Goal: Find specific page/section: Find specific page/section

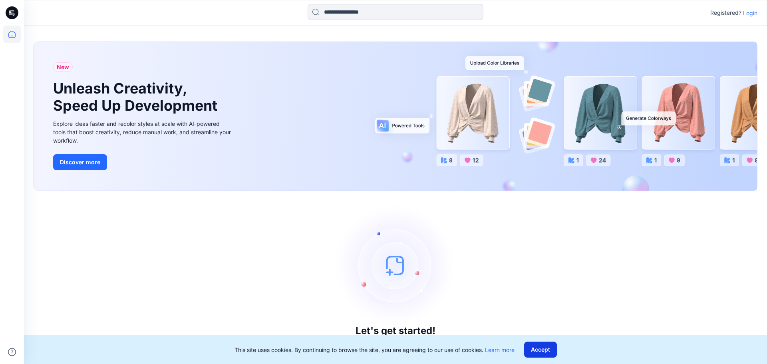
click at [540, 350] on button "Accept" at bounding box center [540, 350] width 33 height 16
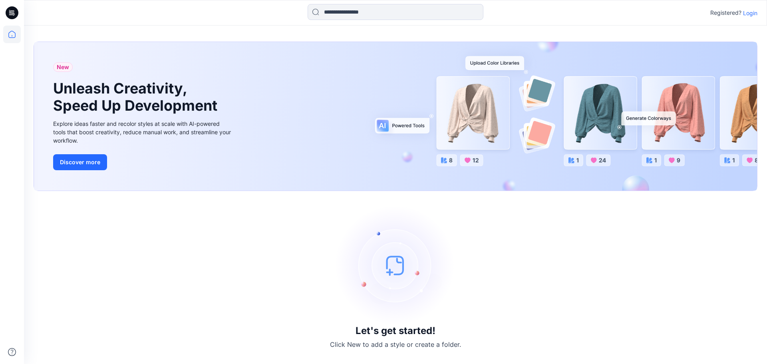
click at [753, 16] on p "Login" at bounding box center [750, 13] width 14 height 8
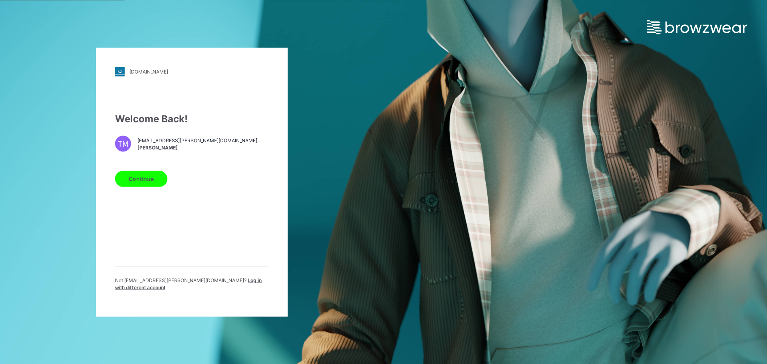
click at [131, 181] on button "Continue" at bounding box center [141, 179] width 52 height 16
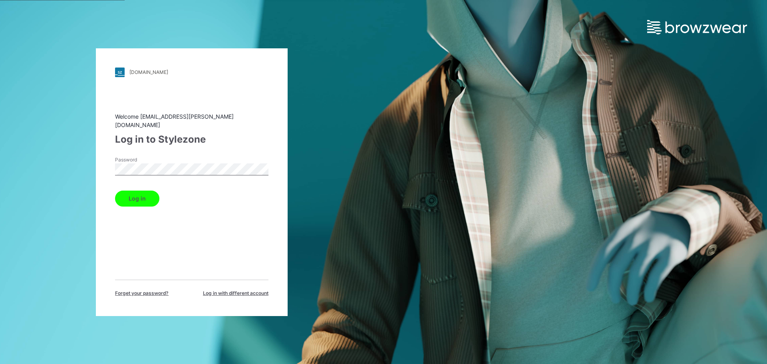
click at [135, 197] on button "Log in" at bounding box center [137, 199] width 44 height 16
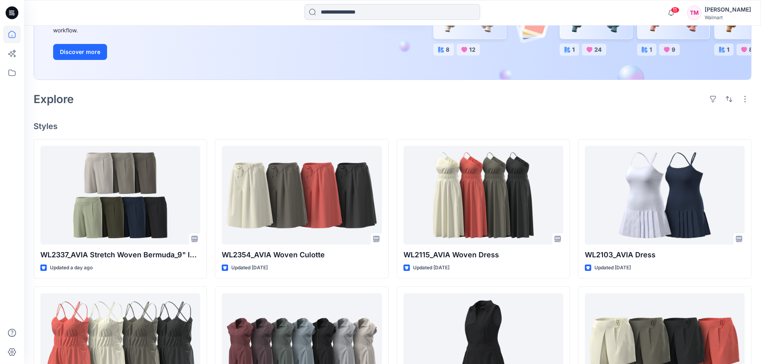
scroll to position [160, 0]
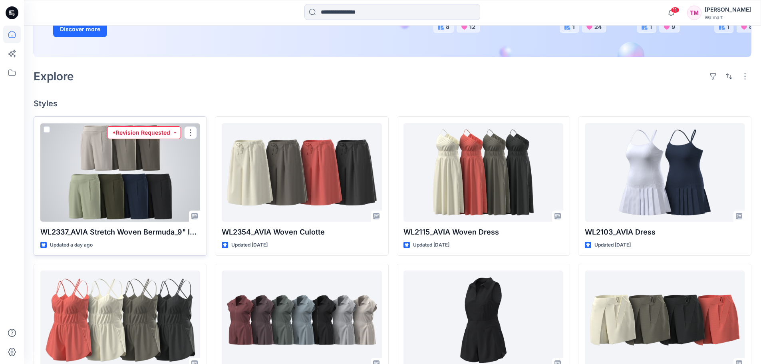
click at [167, 131] on button "*Revision Requested" at bounding box center [144, 132] width 74 height 13
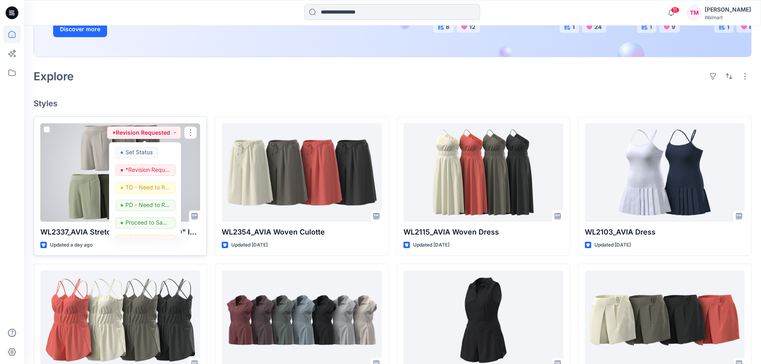
click at [87, 173] on div at bounding box center [120, 172] width 160 height 99
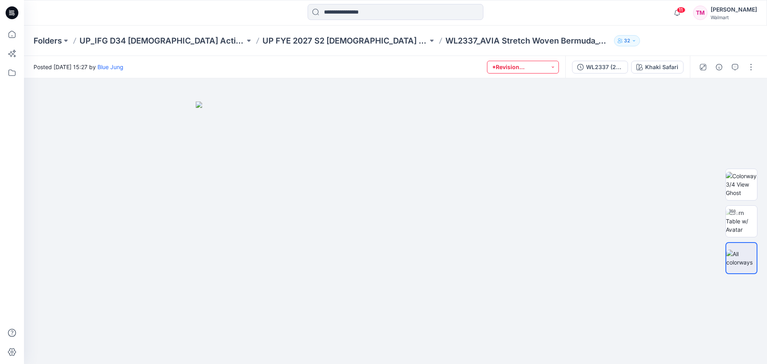
click at [534, 69] on button "*Revision Requested" at bounding box center [523, 67] width 72 height 13
click at [746, 65] on button "button" at bounding box center [751, 67] width 13 height 13
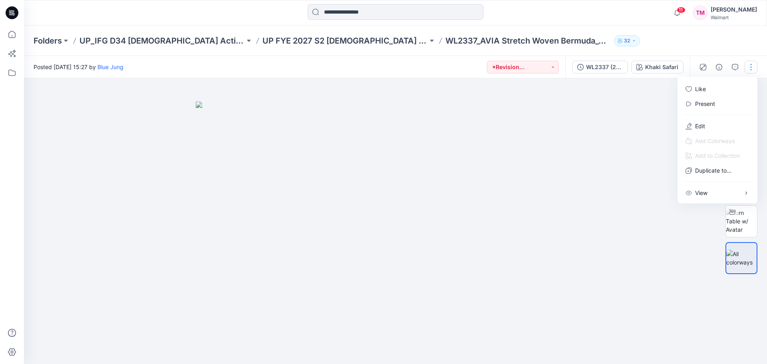
click at [617, 208] on div at bounding box center [395, 221] width 743 height 286
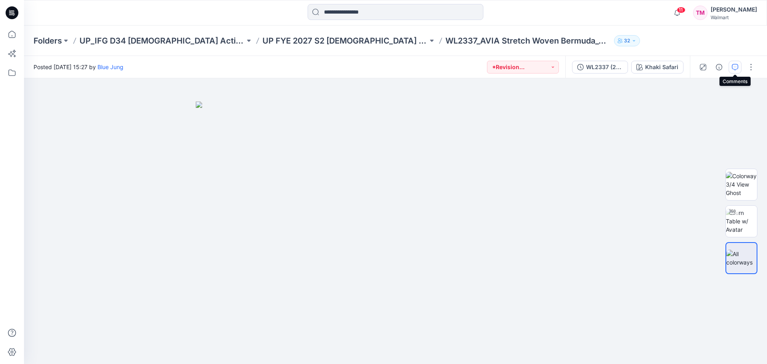
click at [735, 68] on icon "button" at bounding box center [735, 67] width 6 height 6
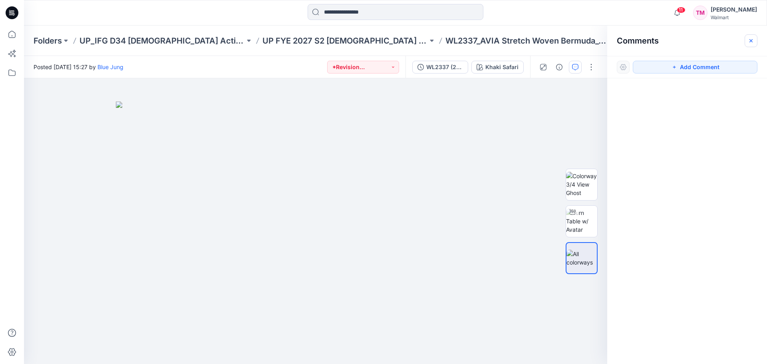
click at [752, 43] on icon "button" at bounding box center [751, 41] width 6 height 6
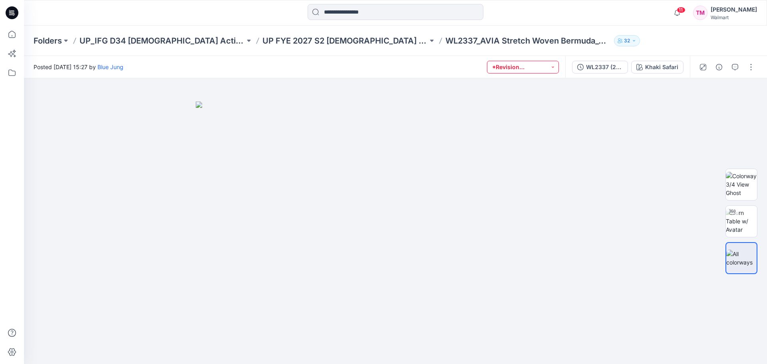
click at [544, 62] on button "*Revision Requested" at bounding box center [523, 67] width 72 height 13
click at [733, 67] on icon "button" at bounding box center [735, 67] width 6 height 6
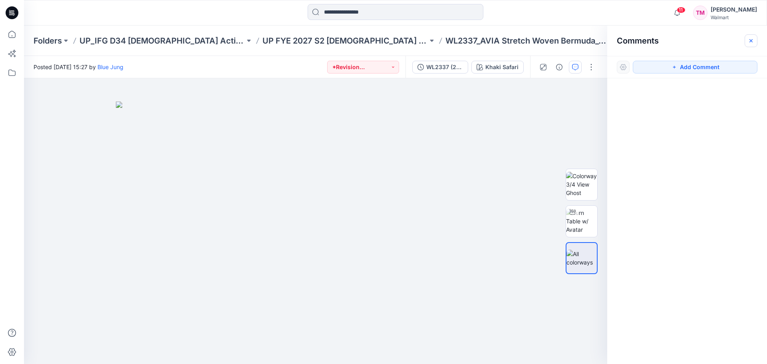
click at [751, 35] on button "button" at bounding box center [751, 40] width 13 height 13
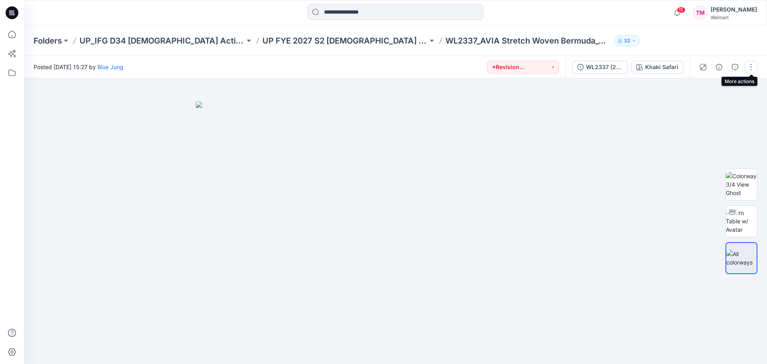
click at [752, 66] on button "button" at bounding box center [751, 67] width 13 height 13
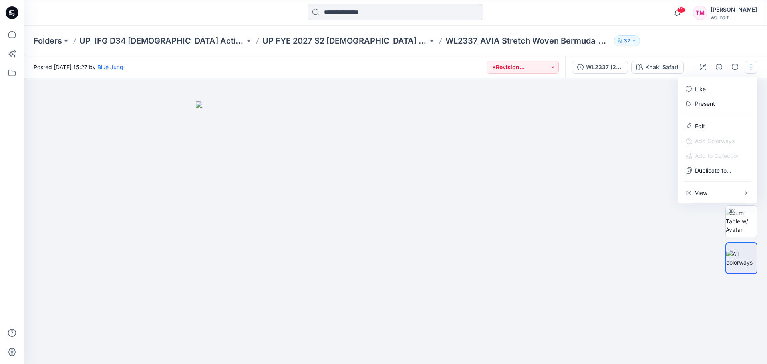
click at [752, 66] on button "button" at bounding box center [751, 67] width 13 height 13
click at [715, 38] on div "Folders UP_IFG D34 [DEMOGRAPHIC_DATA] Active UP FYE 2027 S2 [DEMOGRAPHIC_DATA] …" at bounding box center [395, 41] width 743 height 30
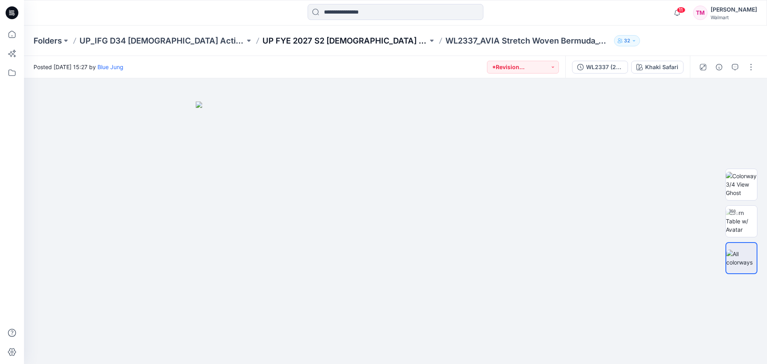
click at [304, 41] on p "UP FYE 2027 S2 [DEMOGRAPHIC_DATA] ACTIVE IFG" at bounding box center [344, 40] width 165 height 11
